Goal: Transaction & Acquisition: Subscribe to service/newsletter

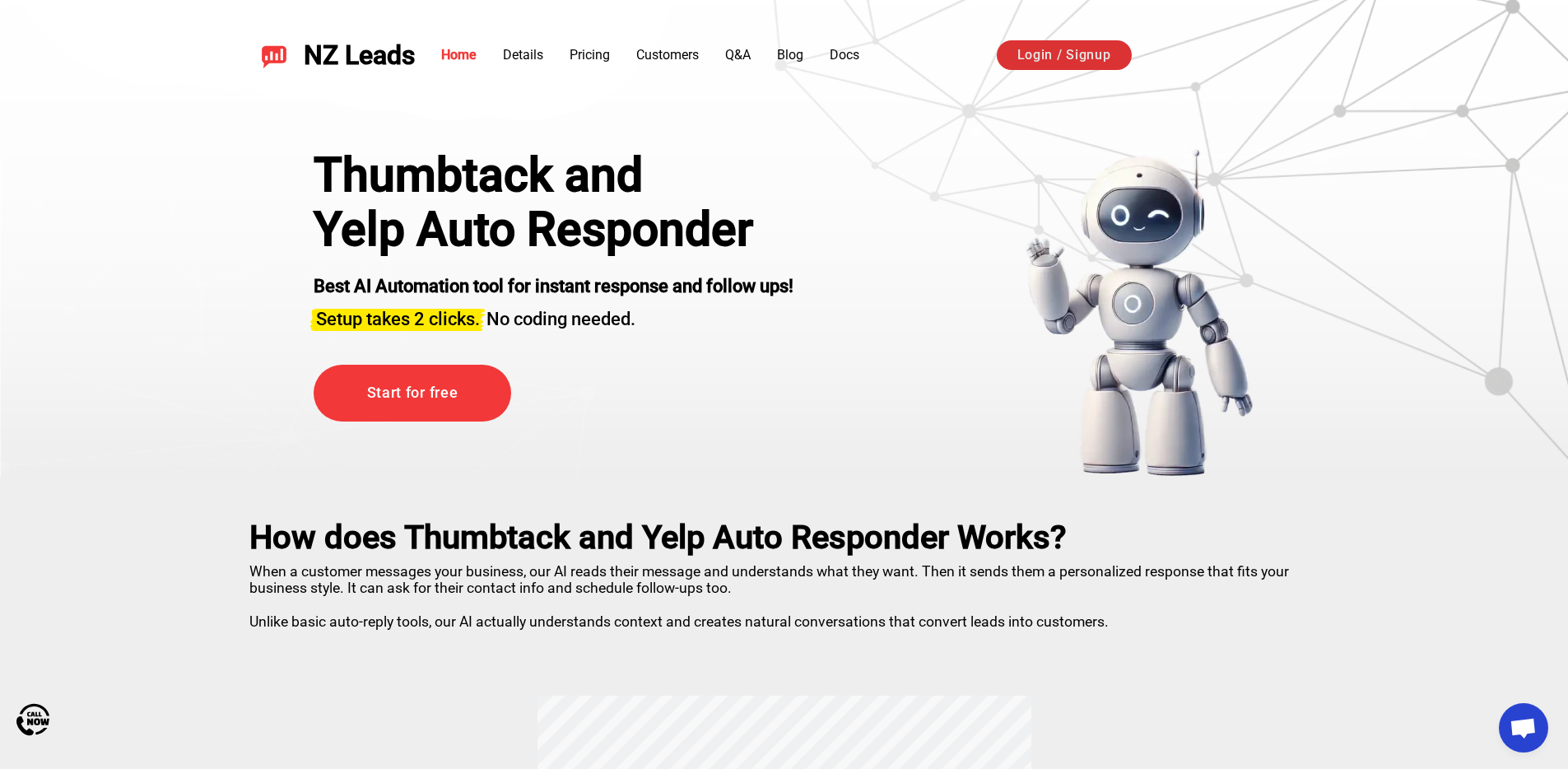
click at [1022, 64] on link "Login / Signup" at bounding box center [1064, 55] width 135 height 30
click at [1075, 53] on link "Login / Signup" at bounding box center [1064, 55] width 135 height 30
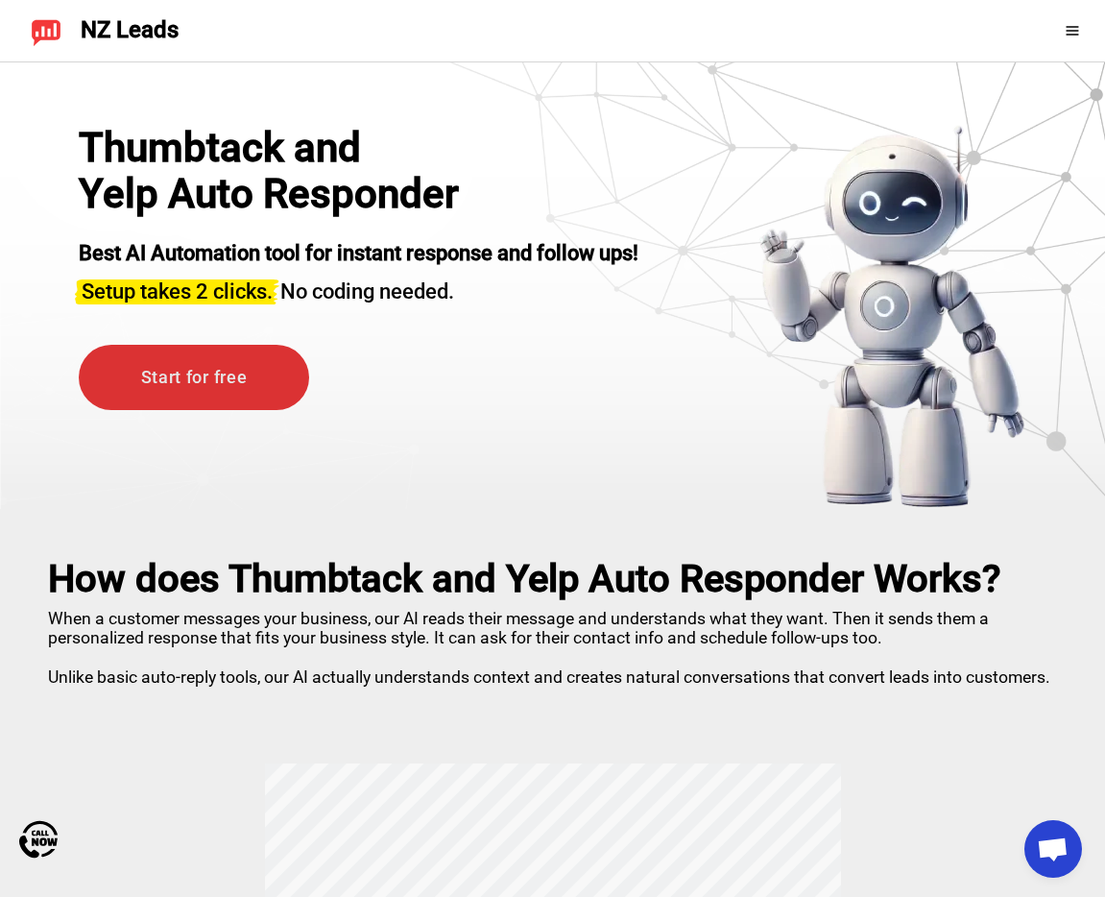
click at [237, 350] on link "Start for free" at bounding box center [194, 378] width 230 height 66
